Goal: Information Seeking & Learning: Learn about a topic

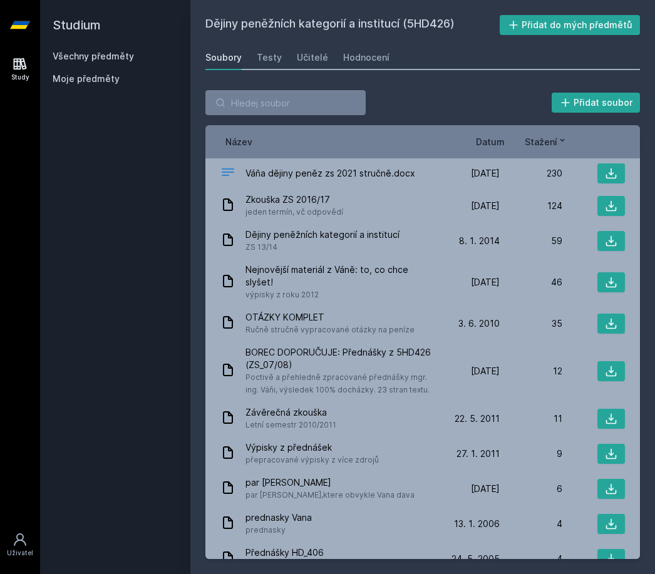
click at [128, 60] on link "Všechny předměty" at bounding box center [93, 56] width 81 height 11
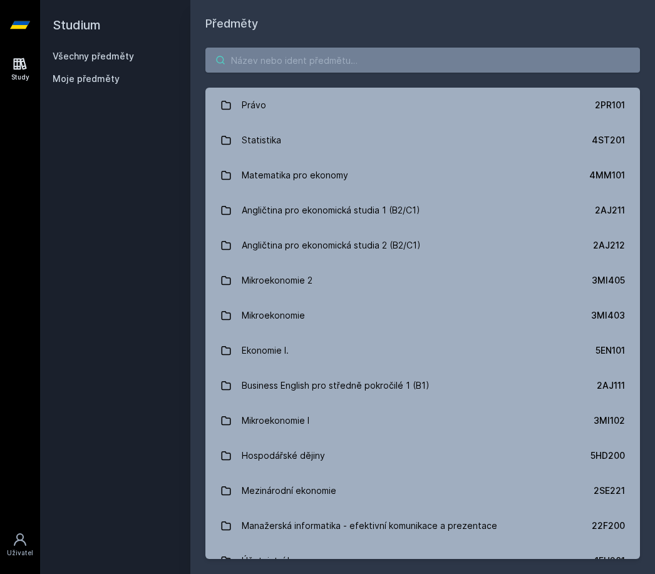
click at [273, 58] on input "search" at bounding box center [422, 60] width 434 height 25
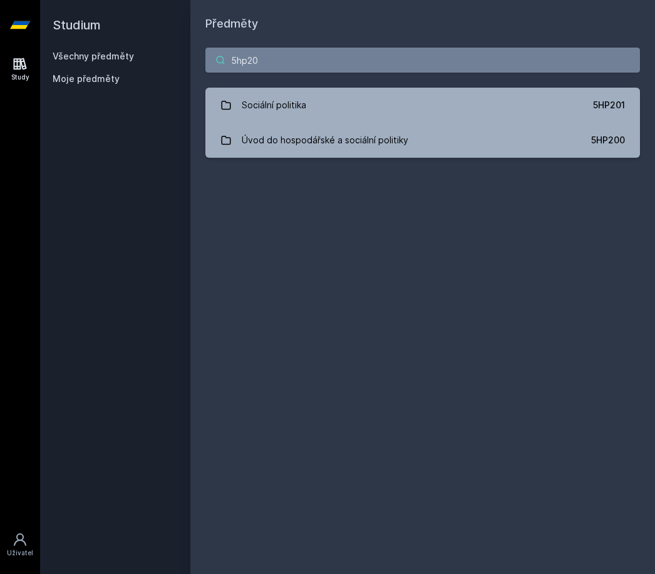
type input "5hp201"
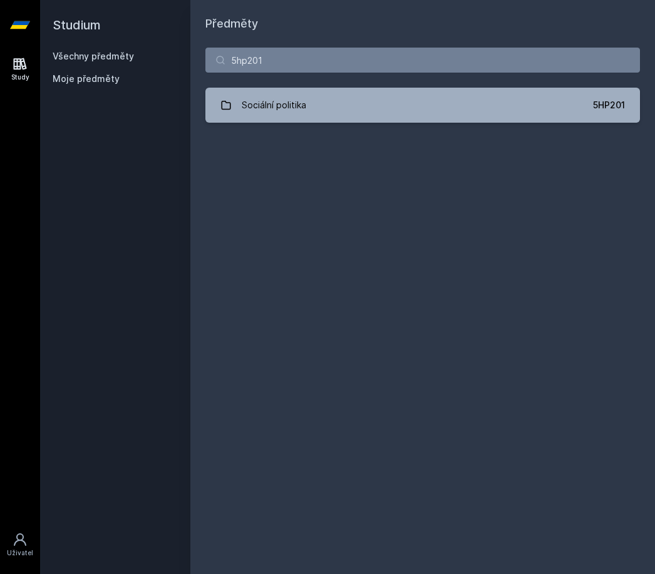
click at [326, 105] on link "Sociální politika 5HP201" at bounding box center [422, 105] width 434 height 35
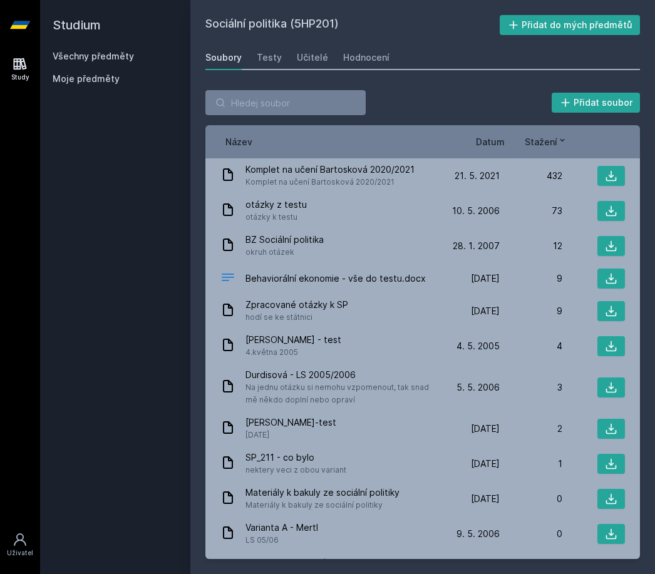
click at [354, 54] on div "Hodnocení" at bounding box center [366, 57] width 46 height 13
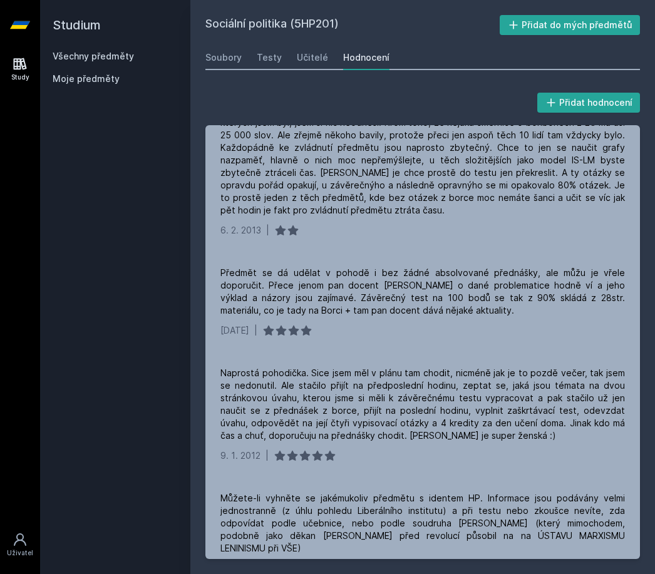
click at [312, 59] on div "Učitelé" at bounding box center [312, 57] width 31 height 13
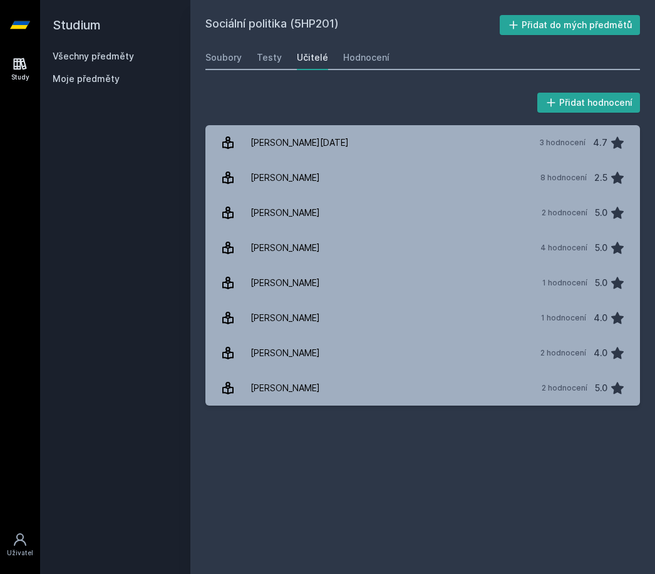
click at [324, 496] on div "Sociální politika (5HP201) Přidat do mých předmětů [GEOGRAPHIC_DATA] Testy Učit…" at bounding box center [422, 287] width 434 height 544
click at [346, 436] on div "Sociální politika (5HP201) Přidat do mých předmětů [GEOGRAPHIC_DATA] Testy Učit…" at bounding box center [422, 287] width 434 height 544
